Goal: Find specific page/section: Find specific page/section

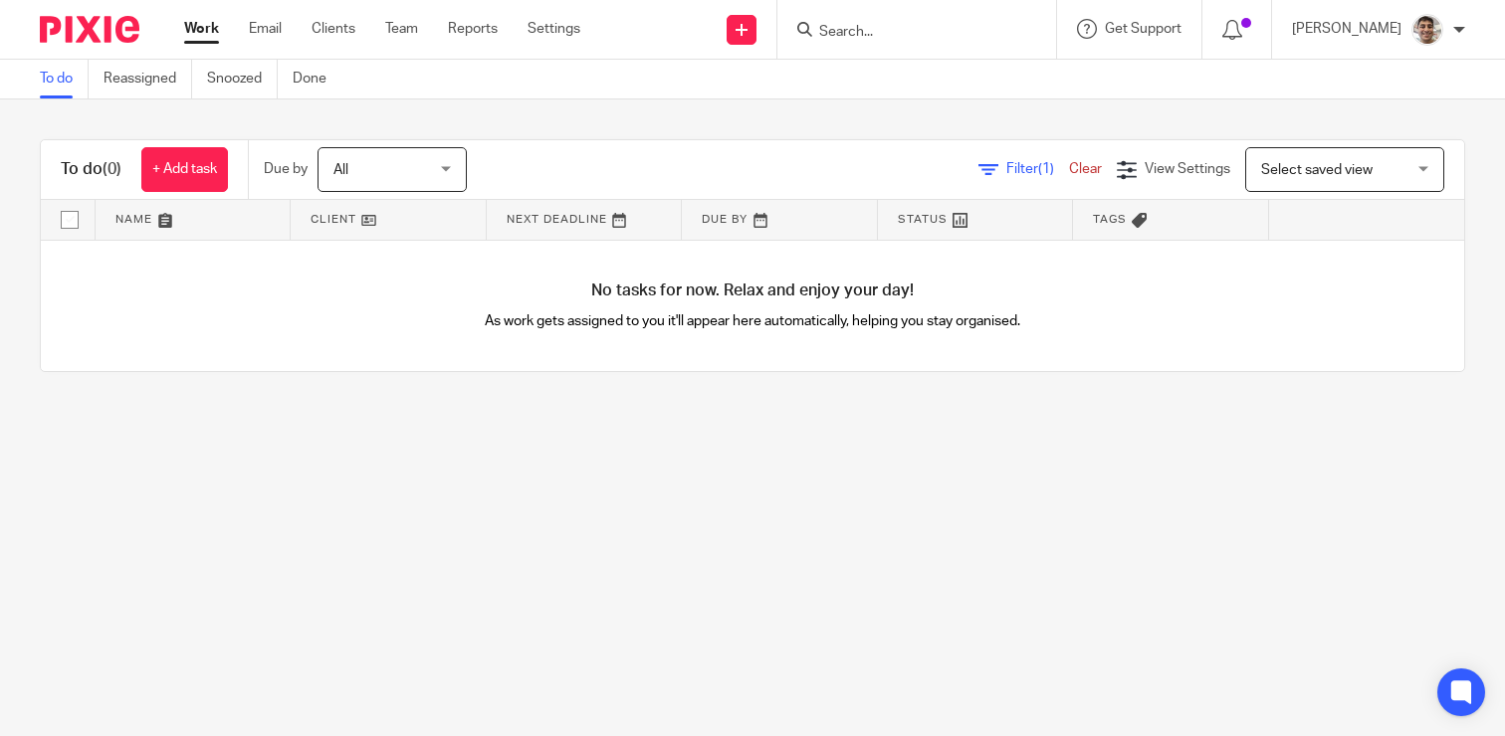
click at [937, 29] on input "Search" at bounding box center [906, 33] width 179 height 18
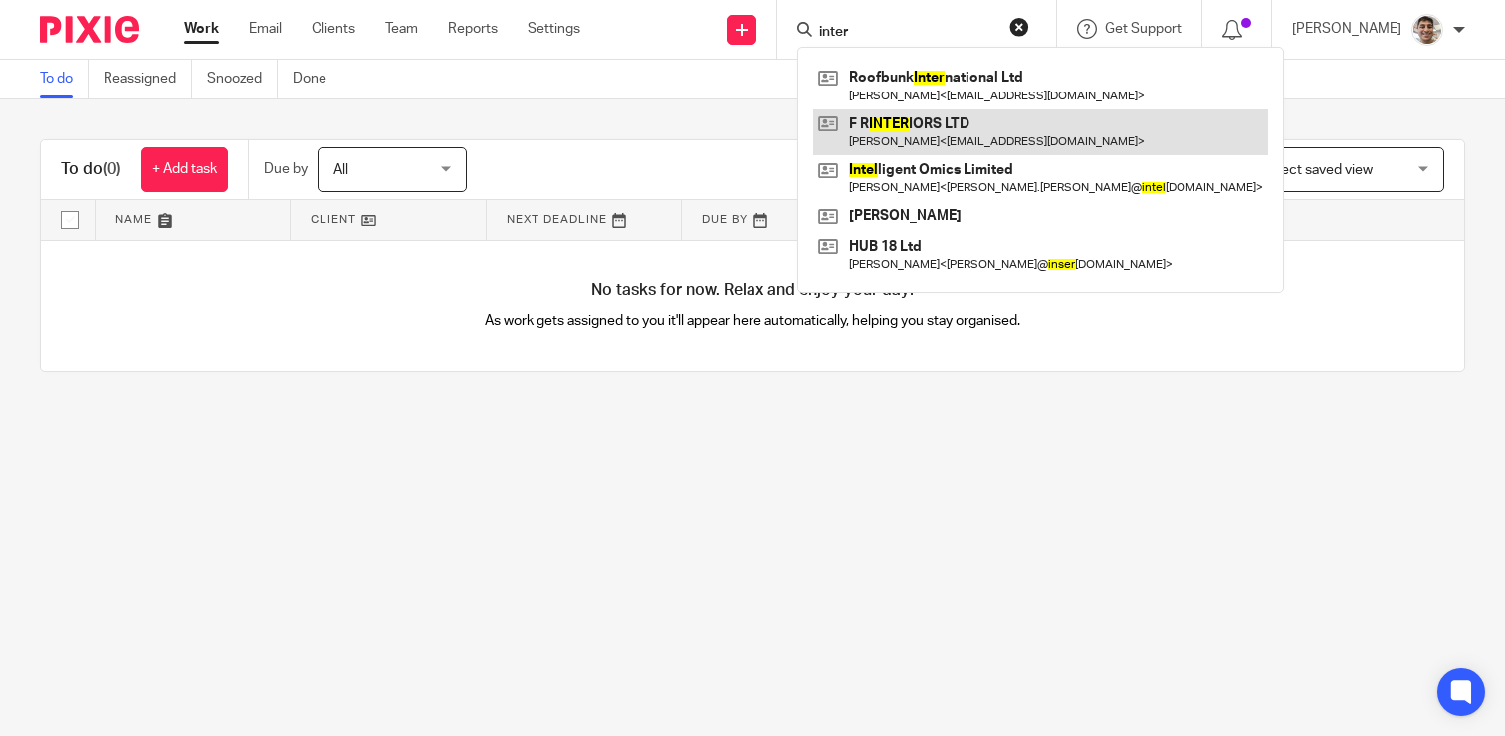
type input "inter"
click at [948, 126] on link at bounding box center [1040, 132] width 455 height 46
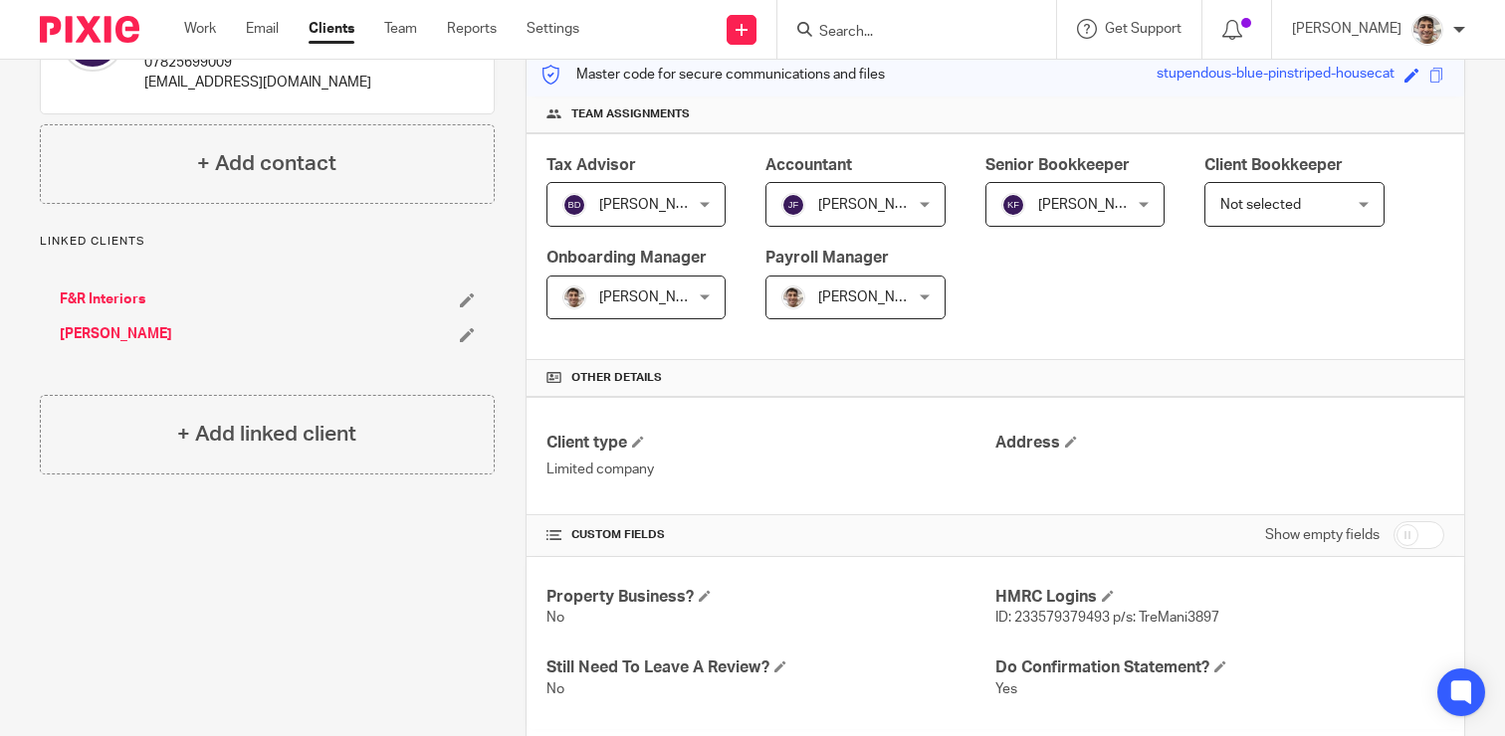
scroll to position [256, 0]
